Goal: Information Seeking & Learning: Learn about a topic

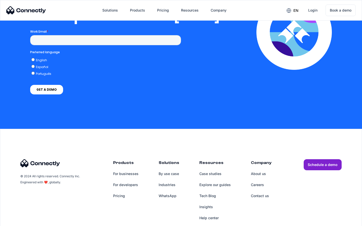
scroll to position [1021, 0]
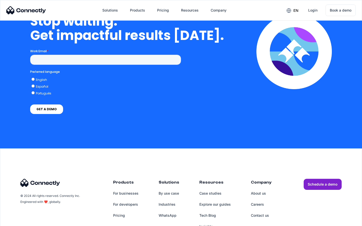
scroll to position [1460, 0]
